Goal: Browse casually

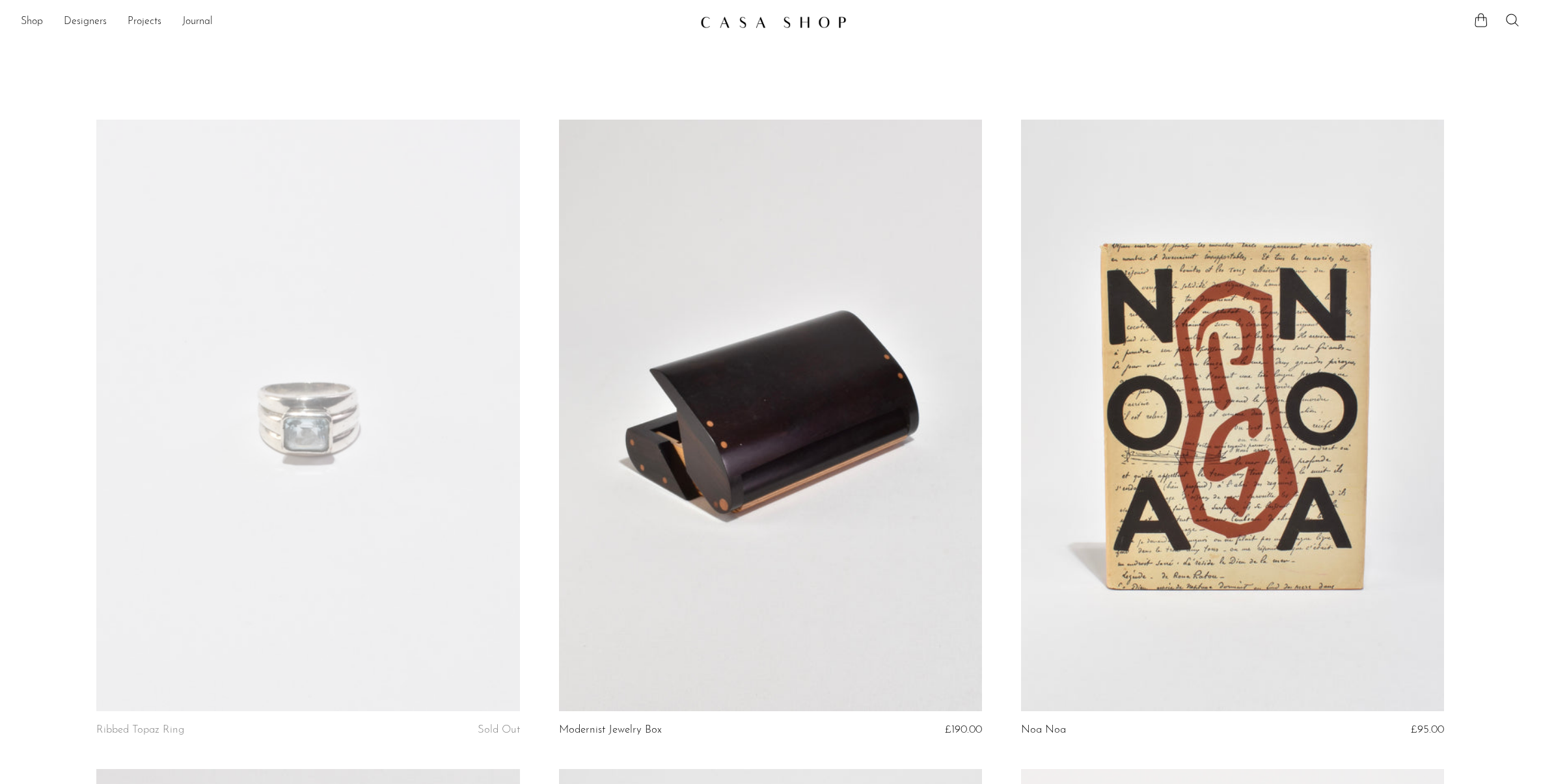
scroll to position [7306, 0]
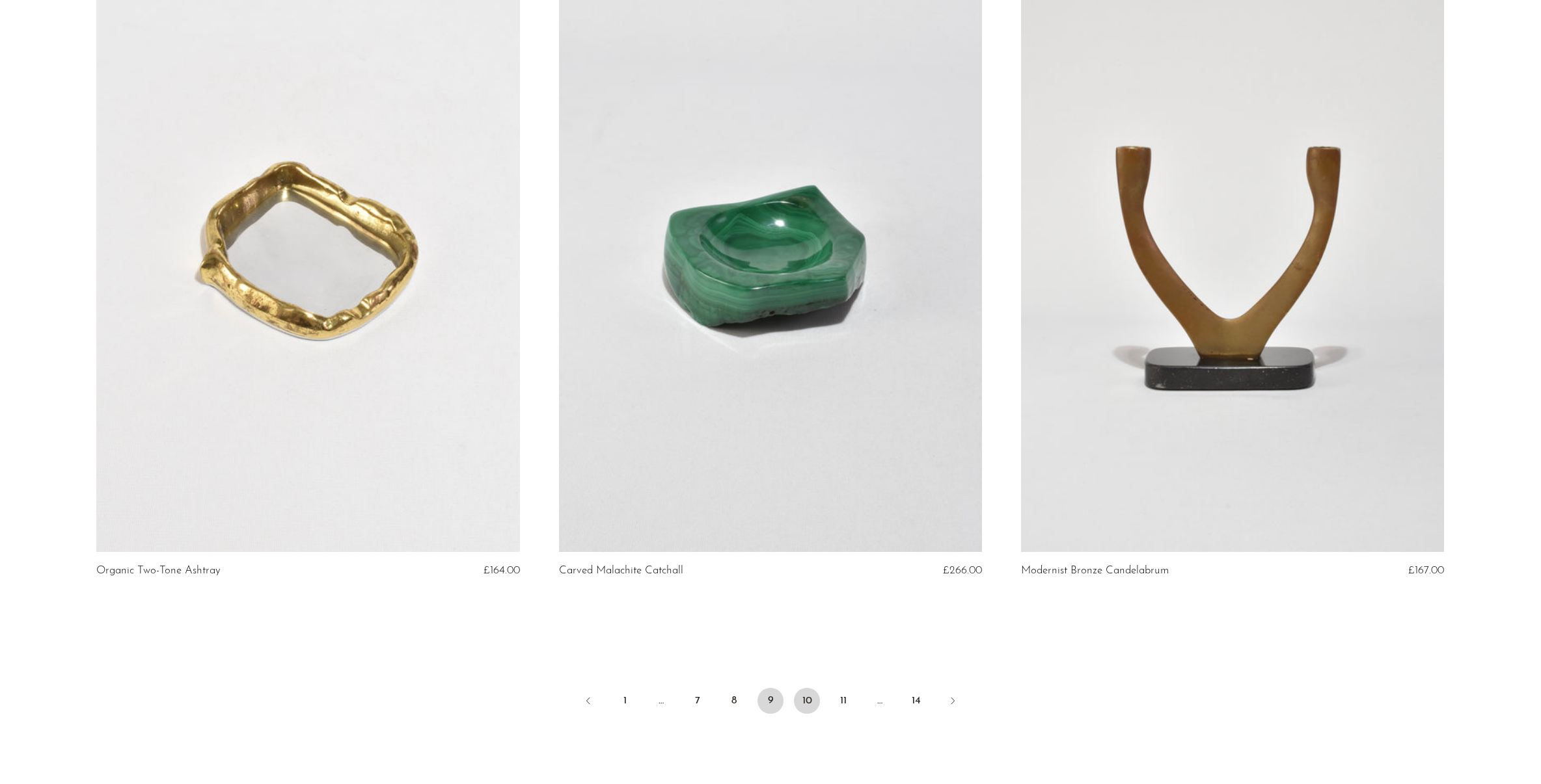
click at [806, 700] on link "10" at bounding box center [807, 701] width 26 height 26
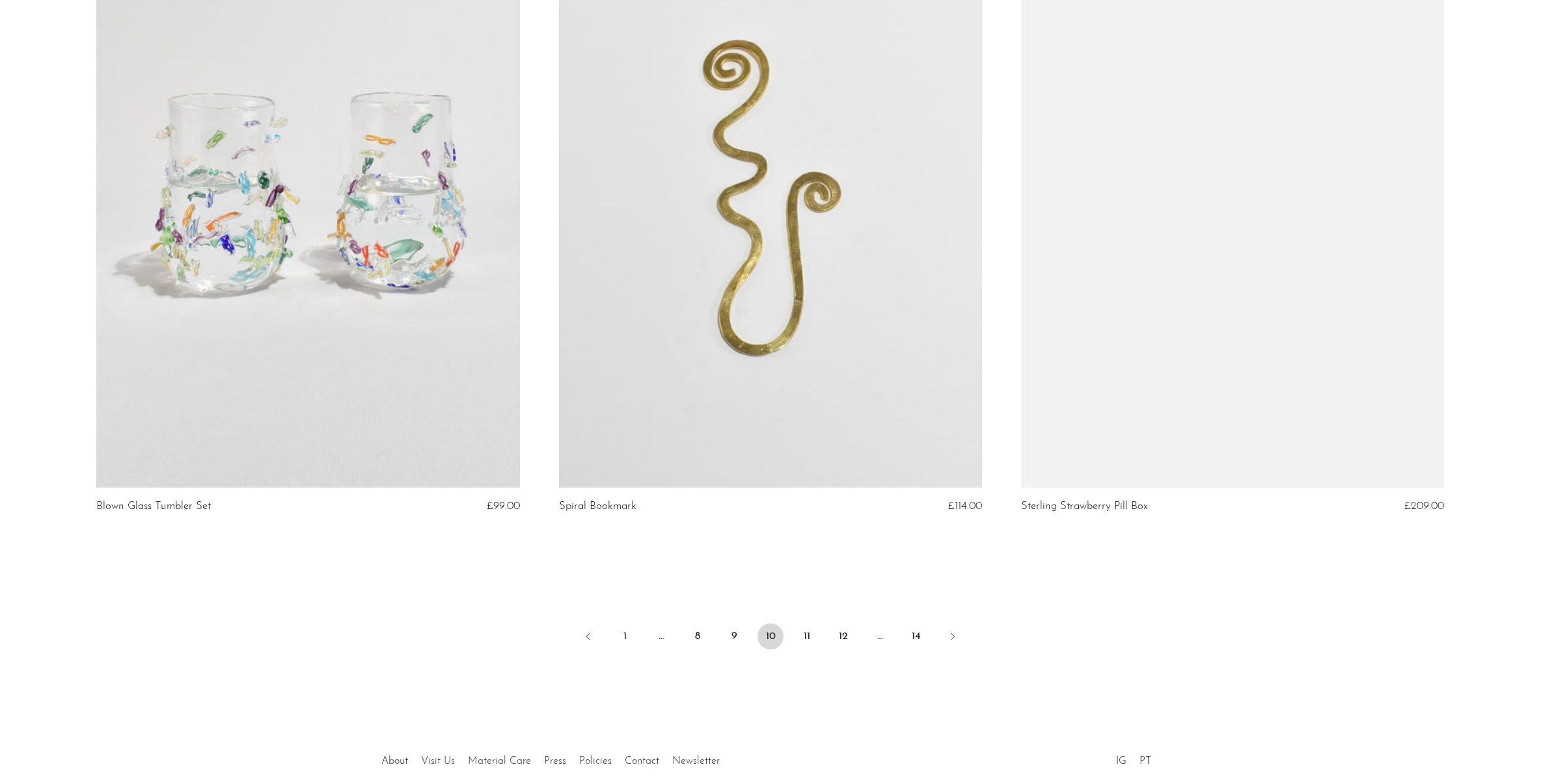
scroll to position [7434, 0]
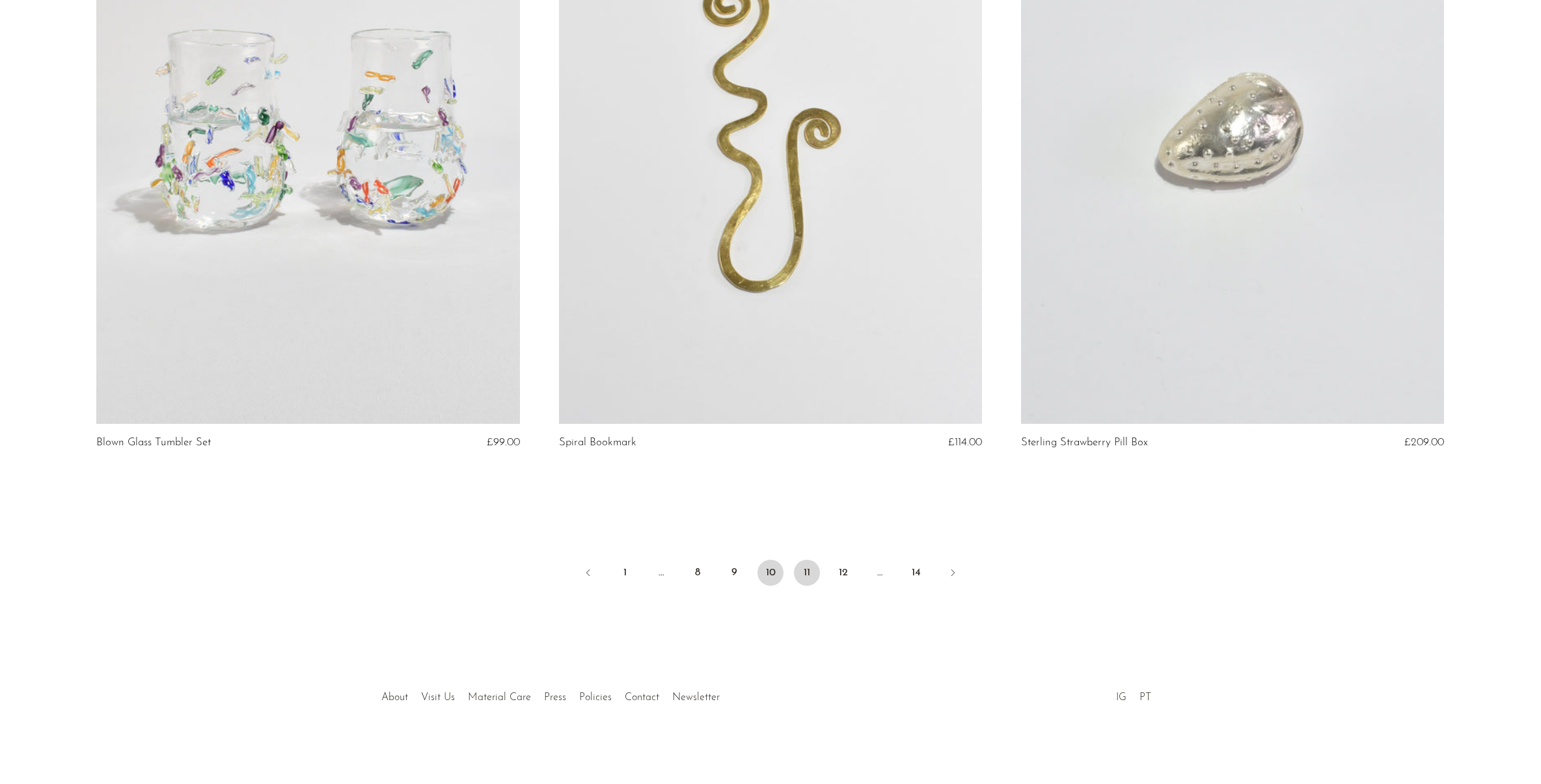
click at [812, 575] on link "11" at bounding box center [807, 573] width 26 height 26
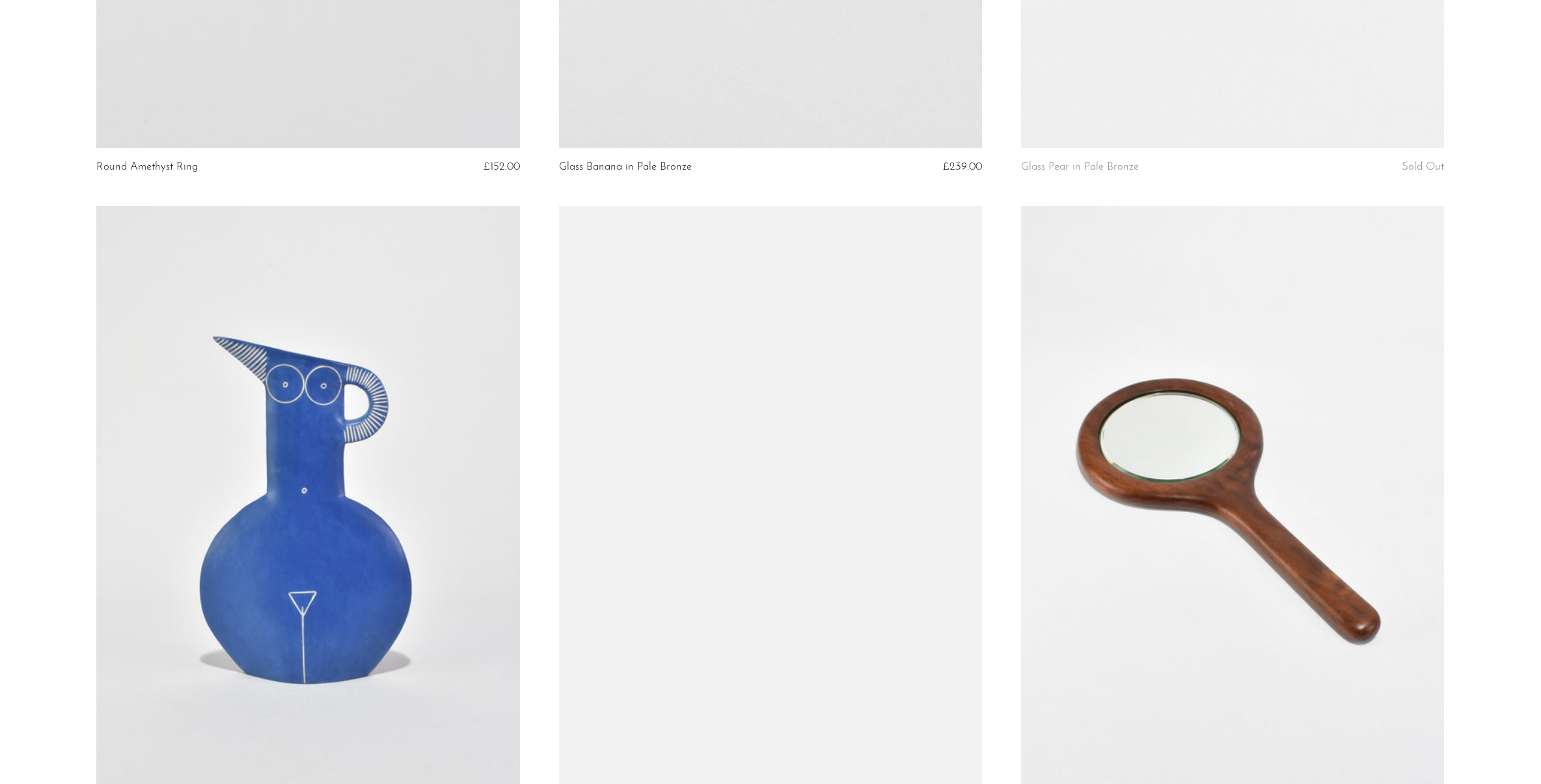
scroll to position [7367, 0]
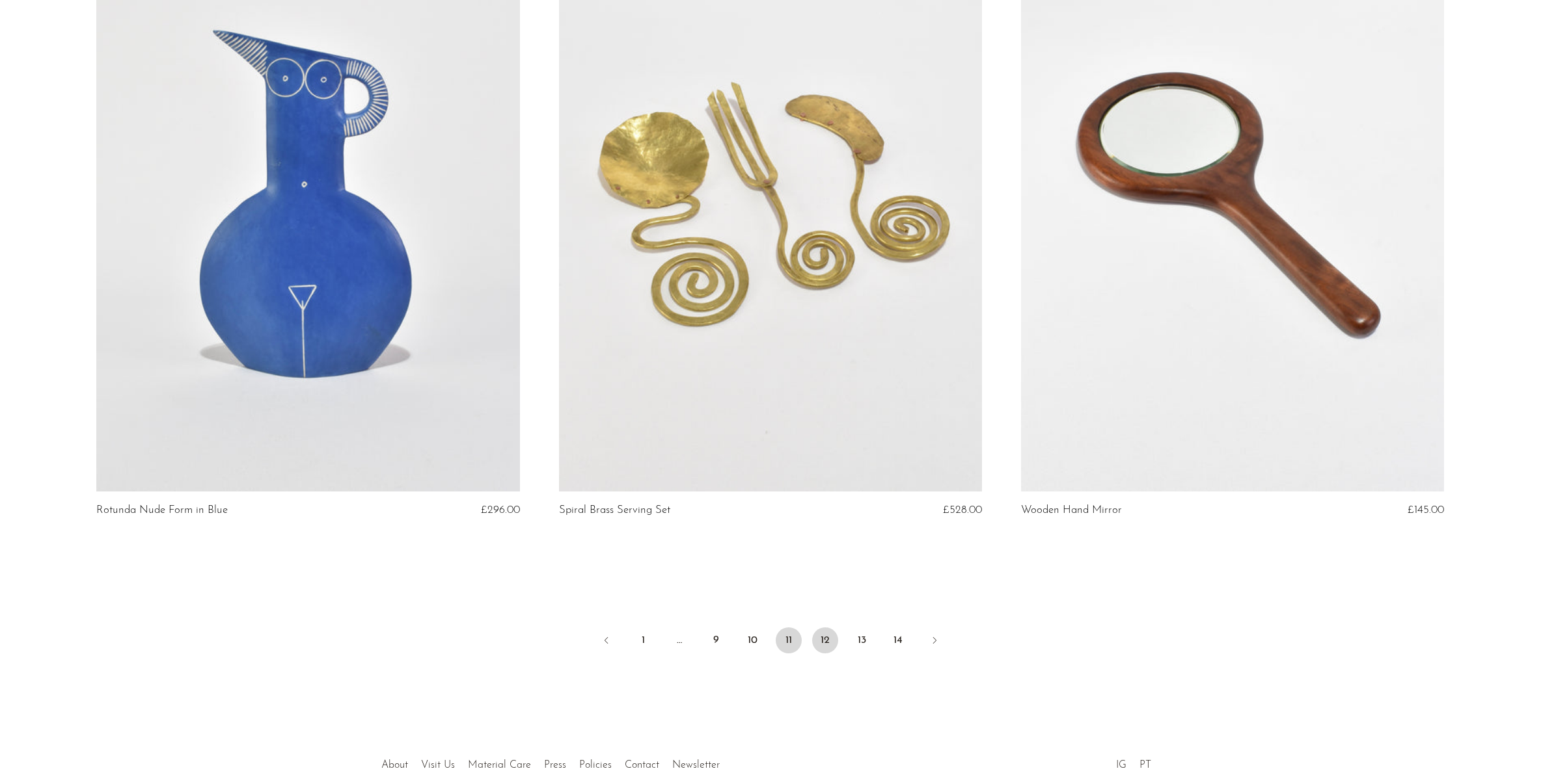
click at [821, 643] on link "12" at bounding box center [825, 641] width 26 height 26
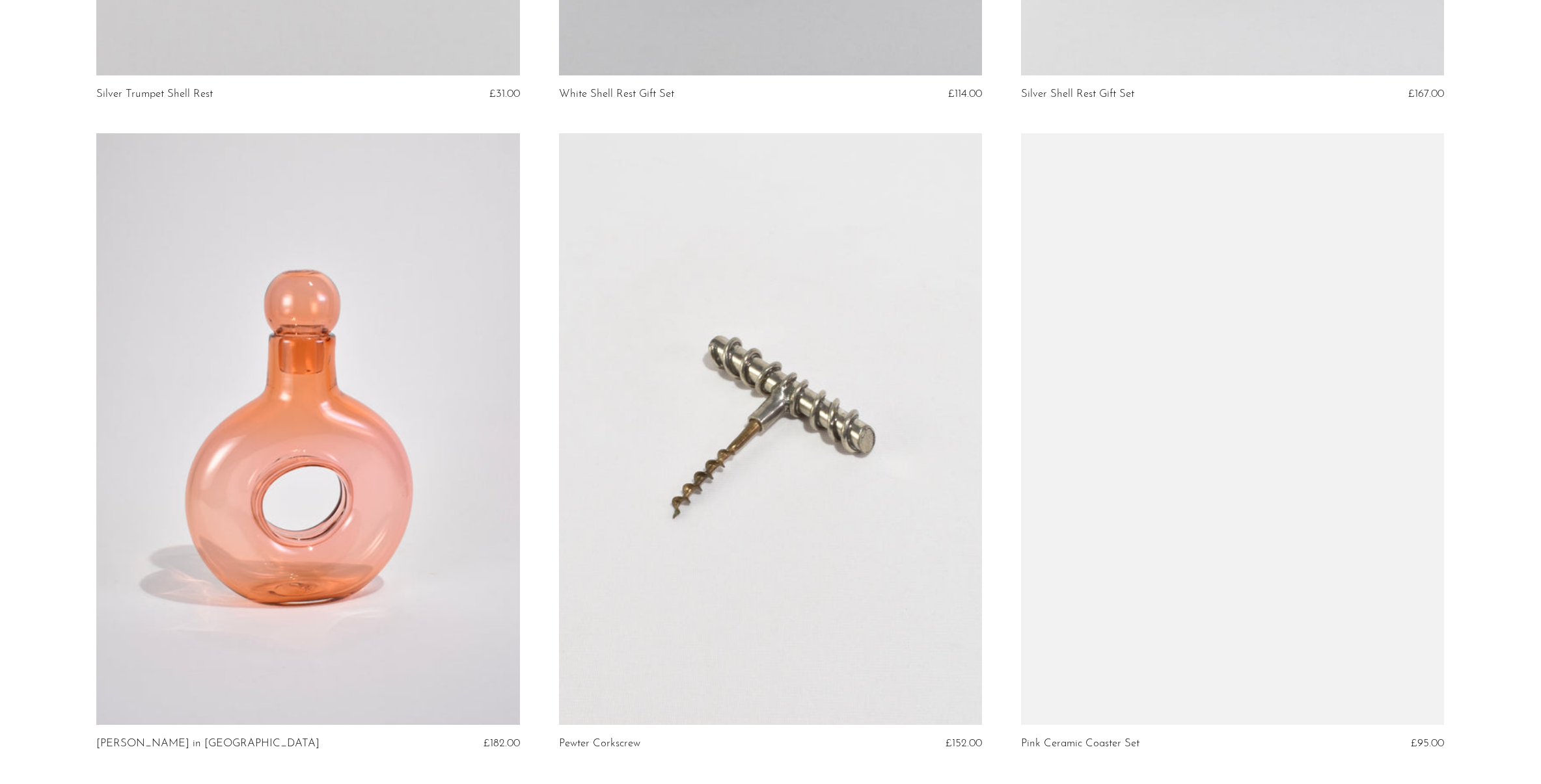
scroll to position [7383, 0]
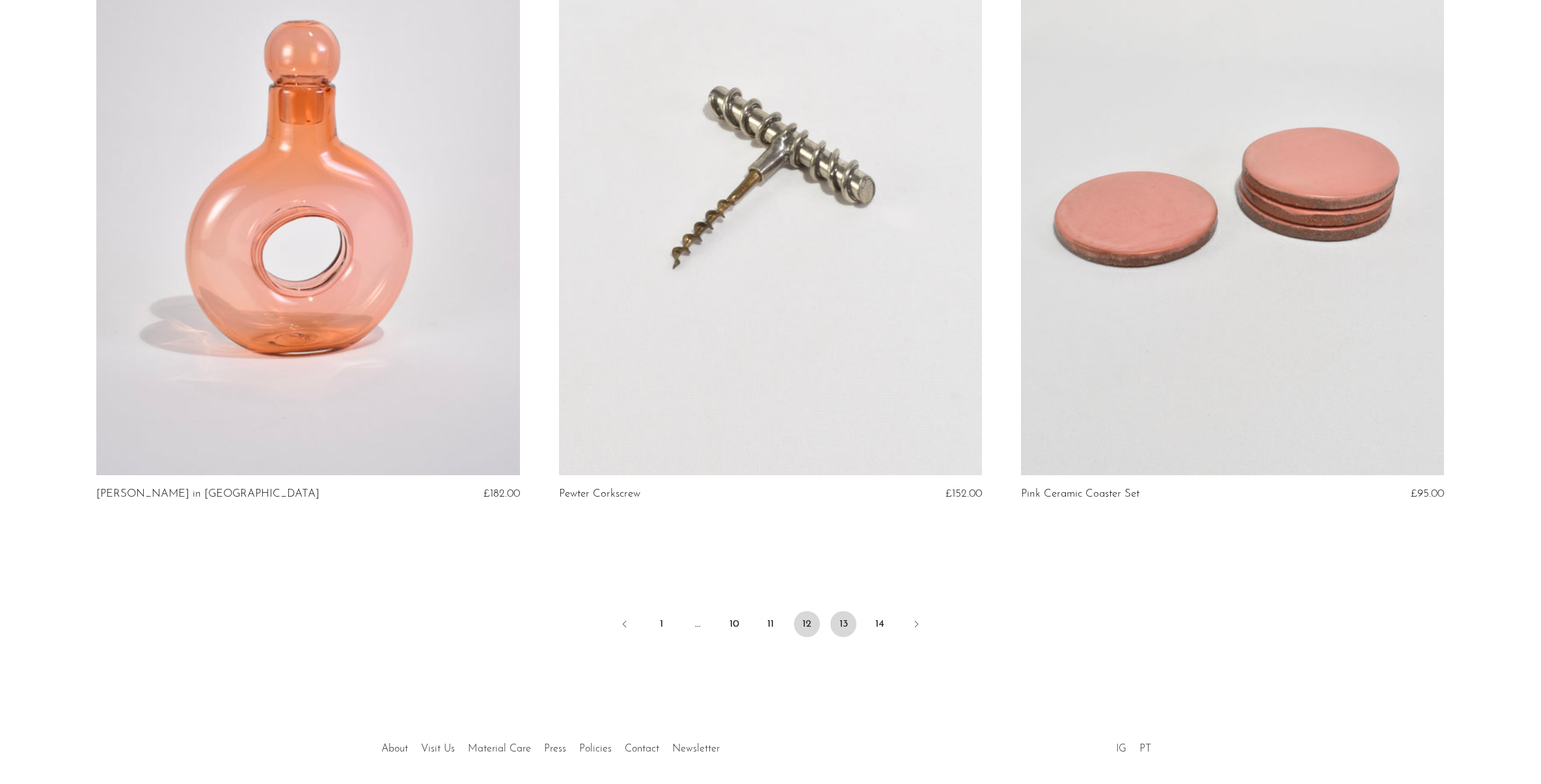
click at [851, 625] on link "13" at bounding box center [843, 625] width 26 height 26
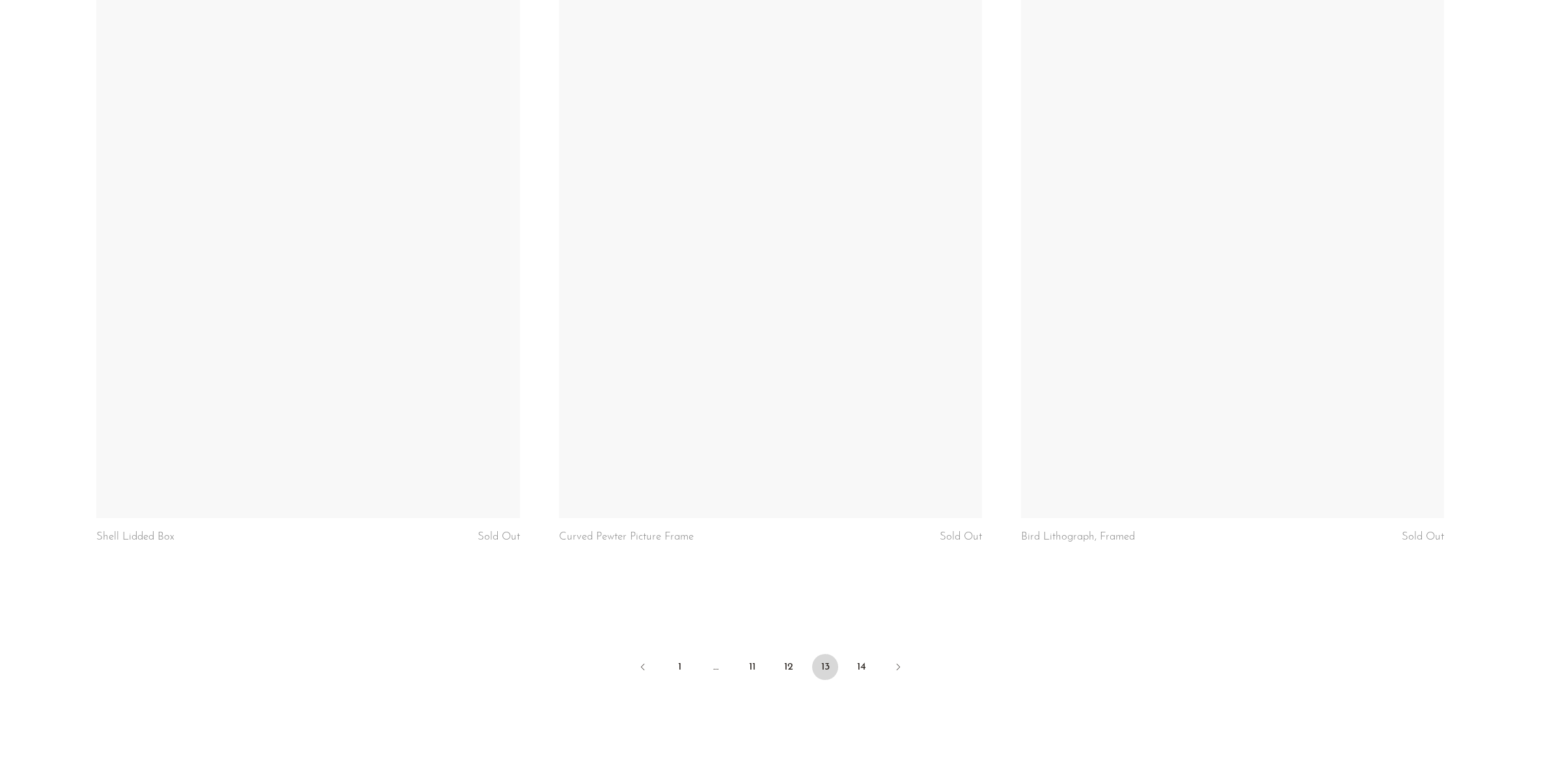
scroll to position [7434, 0]
